Goal: Book appointment/travel/reservation

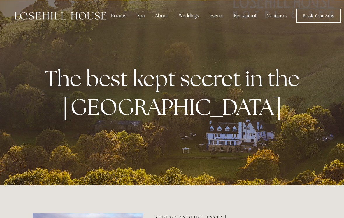
click at [122, 15] on div "Rooms" at bounding box center [118, 16] width 24 height 12
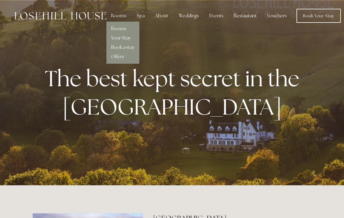
click at [121, 31] on link "Rooms" at bounding box center [118, 28] width 15 height 6
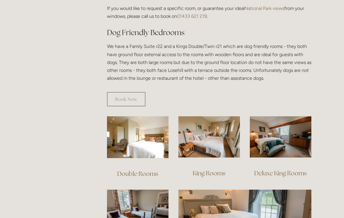
scroll to position [313, 0]
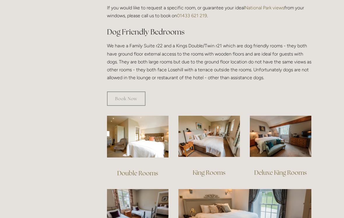
click at [130, 91] on link "Book Now" at bounding box center [126, 98] width 38 height 14
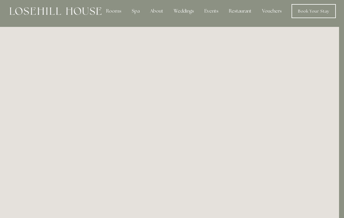
scroll to position [0, 5]
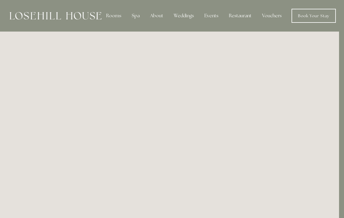
click at [138, 18] on div "Spa" at bounding box center [135, 16] width 17 height 12
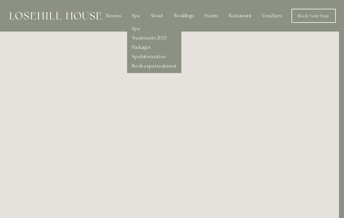
click at [162, 39] on link "Treatments 2025" at bounding box center [149, 38] width 35 height 6
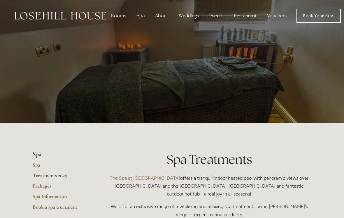
click at [141, 17] on div "Spa" at bounding box center [140, 16] width 17 height 12
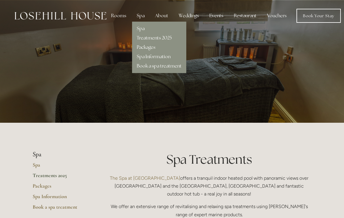
click at [149, 48] on link "Packages" at bounding box center [146, 47] width 19 height 6
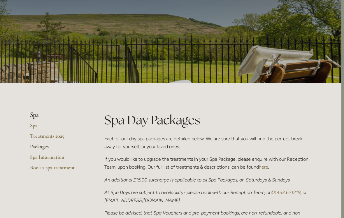
scroll to position [0, 3]
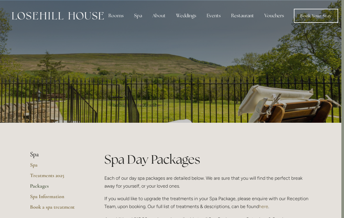
click at [241, 17] on div "Restaurant" at bounding box center [243, 16] width 32 height 12
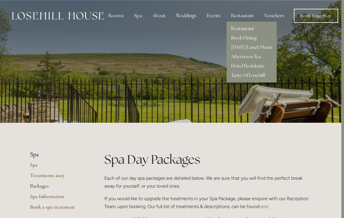
click at [252, 77] on link "Taste Of Losehill" at bounding box center [248, 75] width 34 height 6
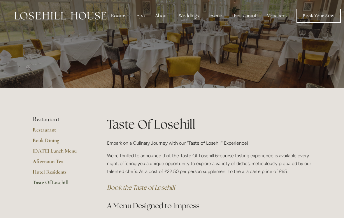
click at [59, 173] on link "Hotel Residents" at bounding box center [61, 173] width 56 height 10
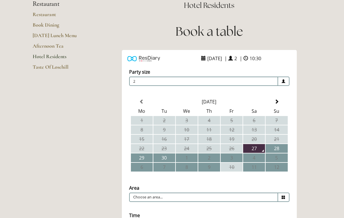
scroll to position [59, 0]
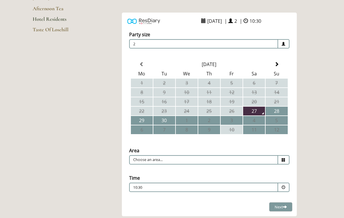
click at [301, 144] on div "ResDiary Widget 27 September 2025 | 2 | 10:30 Choose a Venue" at bounding box center [209, 115] width 204 height 204
click at [282, 161] on icon at bounding box center [284, 160] width 4 height 4
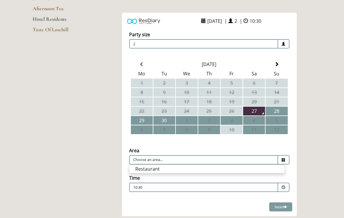
click at [225, 168] on li "Restaurant" at bounding box center [206, 168] width 155 height 8
type input "Restaurant"
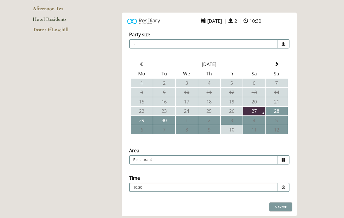
click at [281, 189] on span at bounding box center [283, 186] width 11 height 9
click at [144, 213] on p "18:00" at bounding box center [206, 214] width 143 height 6
click at [280, 207] on span "Next" at bounding box center [281, 206] width 12 height 5
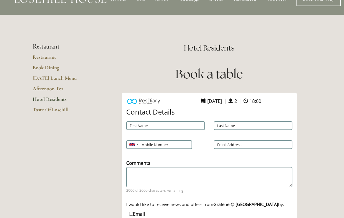
scroll to position [0, 0]
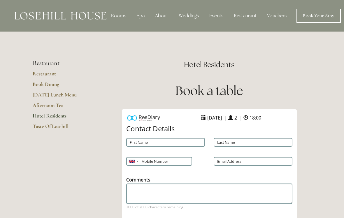
click at [48, 75] on link "Restaurant" at bounding box center [61, 75] width 56 height 10
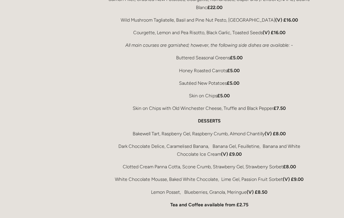
scroll to position [1148, 0]
